Goal: Check status: Check status

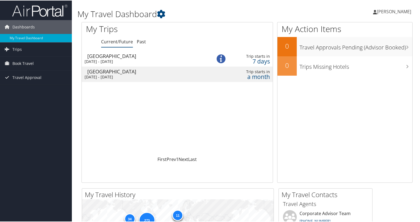
click at [135, 59] on div "[DATE] - [DATE]" at bounding box center [144, 61] width 119 height 5
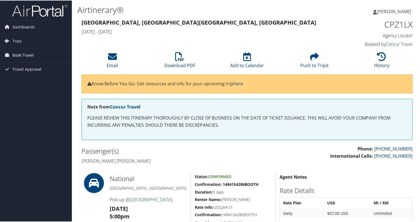
click at [20, 54] on span "Book Travel" at bounding box center [22, 55] width 21 height 14
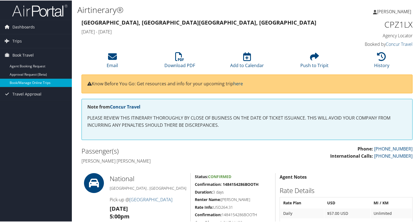
click at [33, 83] on link "Book/Manage Online Trips" at bounding box center [36, 82] width 72 height 8
